Goal: Use online tool/utility

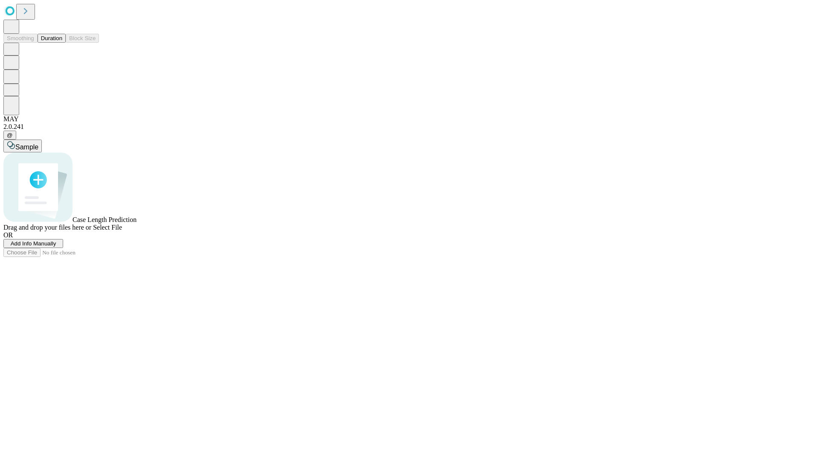
click at [62, 43] on button "Duration" at bounding box center [52, 38] width 28 height 9
click at [122, 231] on span "Select File" at bounding box center [107, 227] width 29 height 7
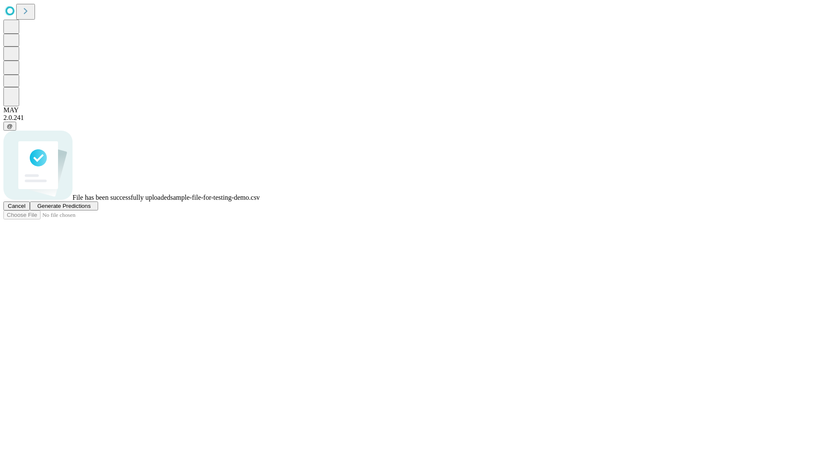
click at [90, 209] on span "Generate Predictions" at bounding box center [63, 206] width 53 height 6
